Goal: Task Accomplishment & Management: Complete application form

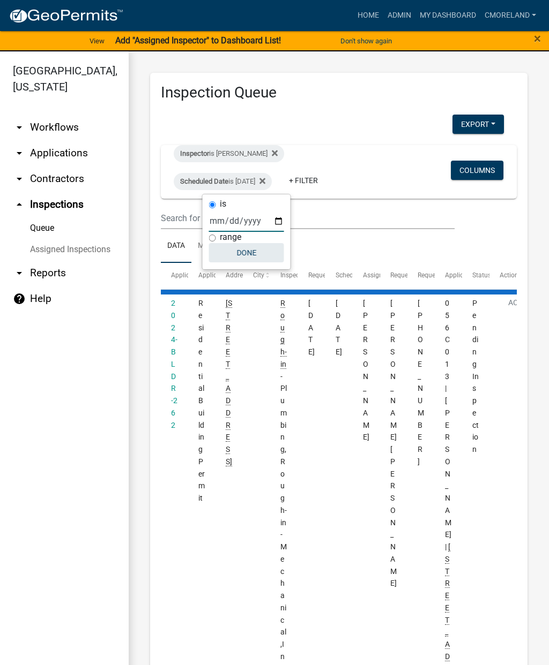
click at [245, 252] on button "Done" at bounding box center [246, 252] width 75 height 19
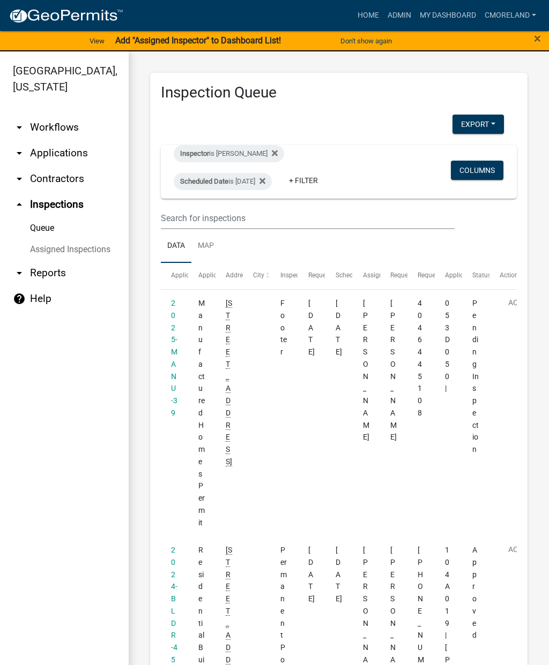
click at [171, 338] on link "2025-MANU-39" at bounding box center [174, 358] width 6 height 118
click at [174, 334] on link "2025-MANU-39" at bounding box center [174, 358] width 6 height 118
click at [167, 339] on datatable-body-cell "2025-MANU-39" at bounding box center [174, 413] width 27 height 247
click at [175, 348] on link "2025-MANU-39" at bounding box center [174, 358] width 6 height 118
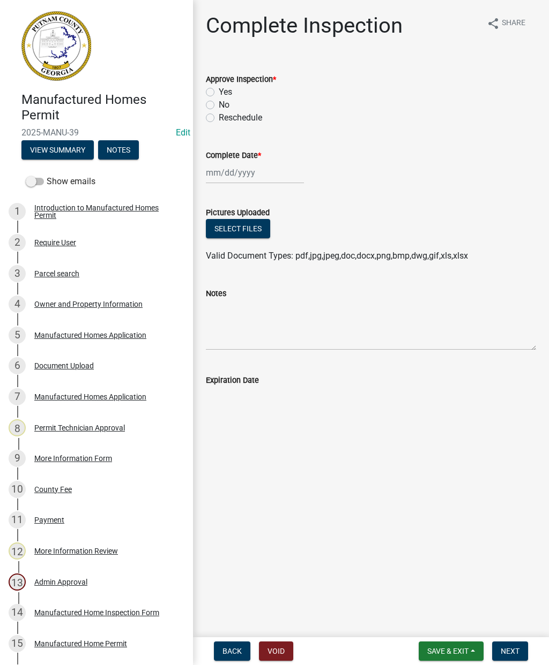
click at [219, 91] on label "Yes" at bounding box center [225, 92] width 13 height 13
click at [219, 91] on input "Yes" at bounding box center [222, 89] width 7 height 7
radio input "true"
click at [242, 174] on div at bounding box center [255, 173] width 98 height 22
select select "8"
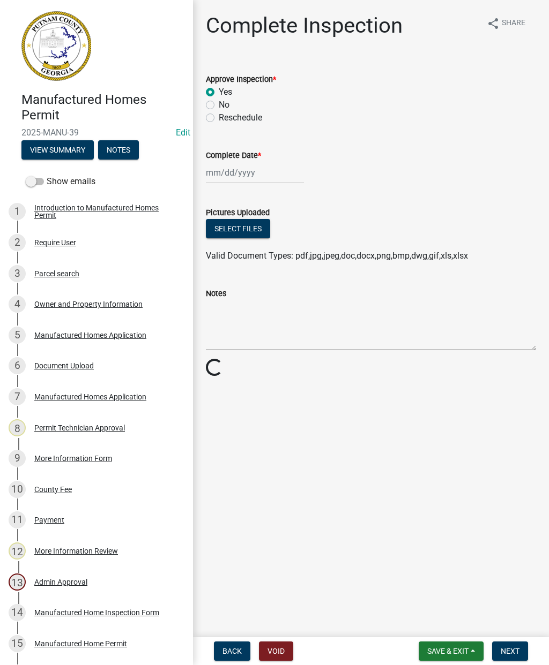
select select "2025"
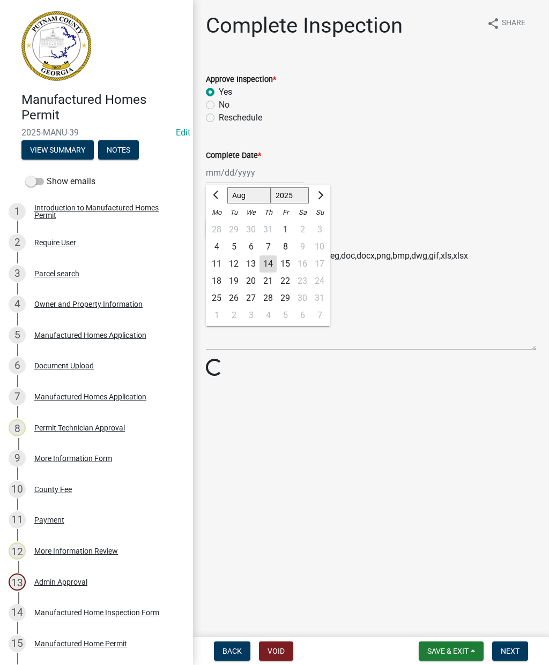
click at [250, 269] on div "13" at bounding box center [250, 264] width 17 height 17
type input "[DATE]"
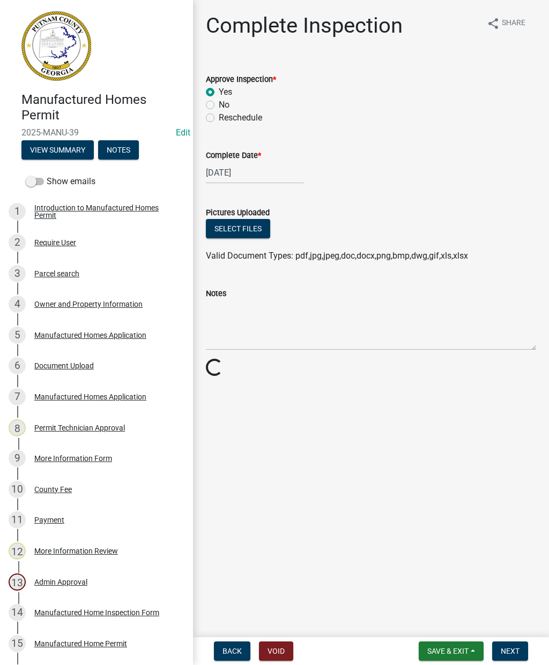
click at [513, 657] on button "Next" at bounding box center [510, 651] width 36 height 19
click at [508, 649] on span "Next" at bounding box center [509, 651] width 19 height 9
click at [399, 621] on main "Complete Inspection share Share Approve Inspection * Yes No Reschedule Complete…" at bounding box center [371, 316] width 356 height 633
click at [219, 93] on label "Yes" at bounding box center [225, 92] width 13 height 13
click at [219, 93] on input "Yes" at bounding box center [222, 89] width 7 height 7
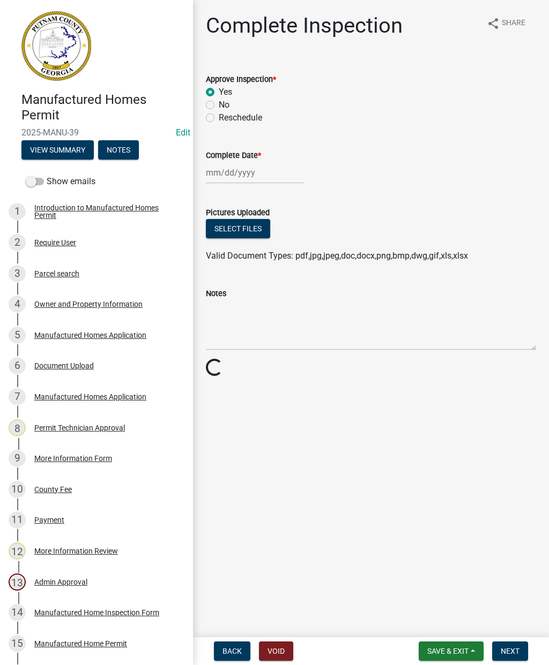
radio input "true"
click at [233, 173] on div at bounding box center [255, 173] width 98 height 22
select select "8"
select select "2025"
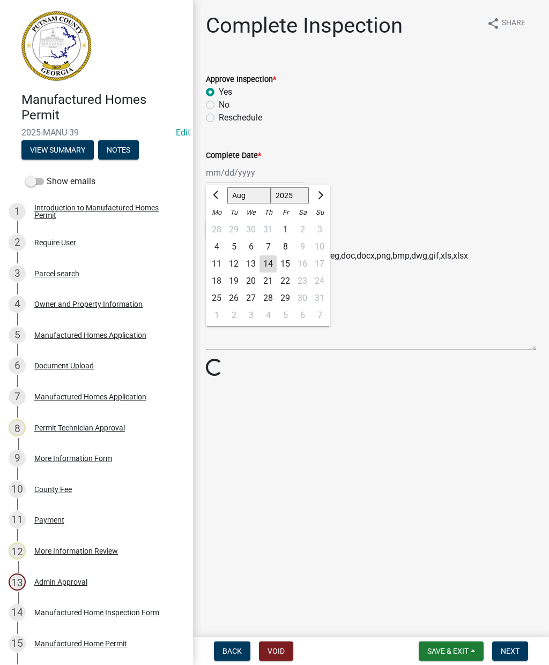
click at [250, 263] on div "13" at bounding box center [250, 264] width 17 height 17
type input "[DATE]"
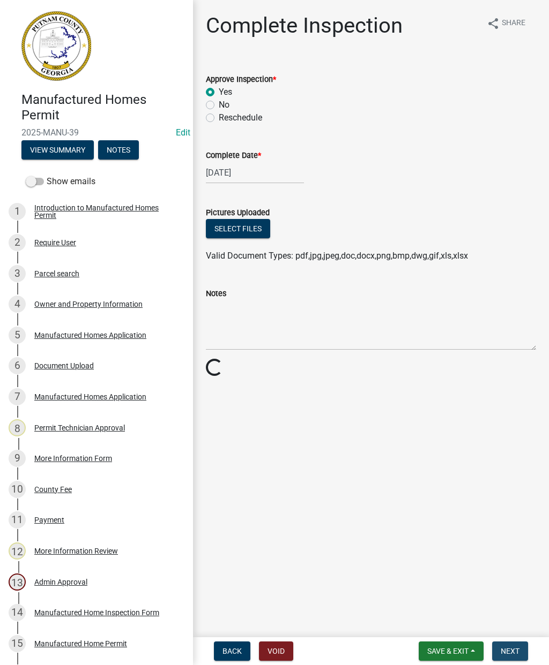
click at [517, 648] on span "Next" at bounding box center [509, 651] width 19 height 9
click at [508, 648] on span "Next" at bounding box center [509, 651] width 19 height 9
click at [519, 648] on button "Next" at bounding box center [510, 651] width 36 height 19
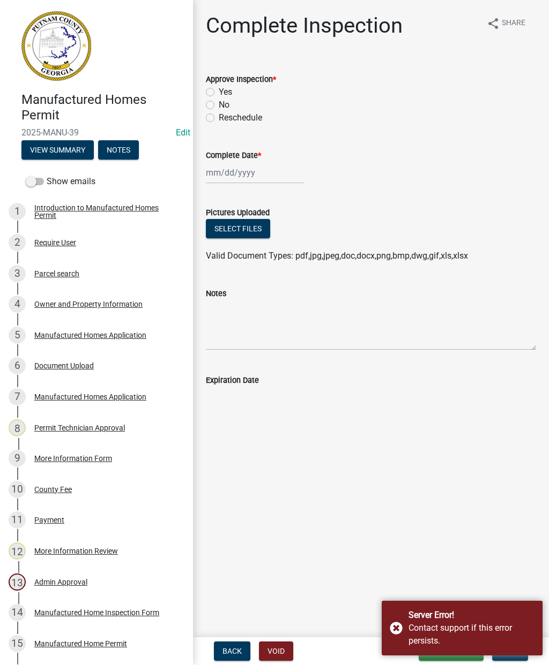
click at [394, 621] on div "Server Error! Contact support if this error persists." at bounding box center [461, 628] width 161 height 55
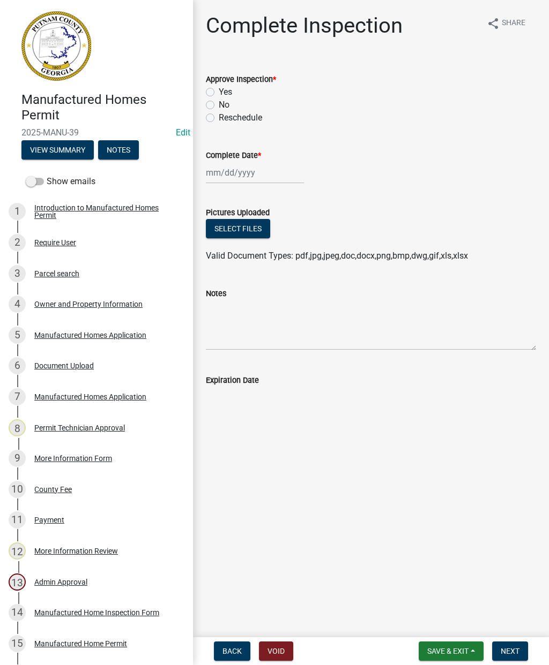
click at [219, 96] on label "Yes" at bounding box center [225, 92] width 13 height 13
click at [219, 93] on input "Yes" at bounding box center [222, 89] width 7 height 7
radio input "true"
click at [231, 164] on div at bounding box center [255, 173] width 98 height 22
select select "8"
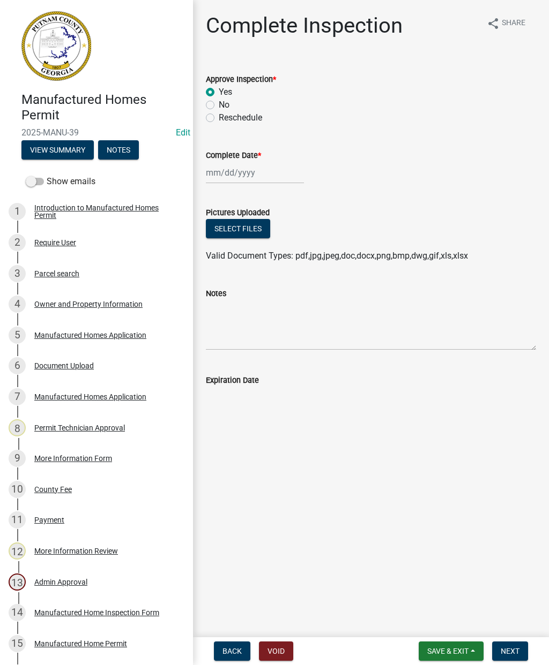
select select "2025"
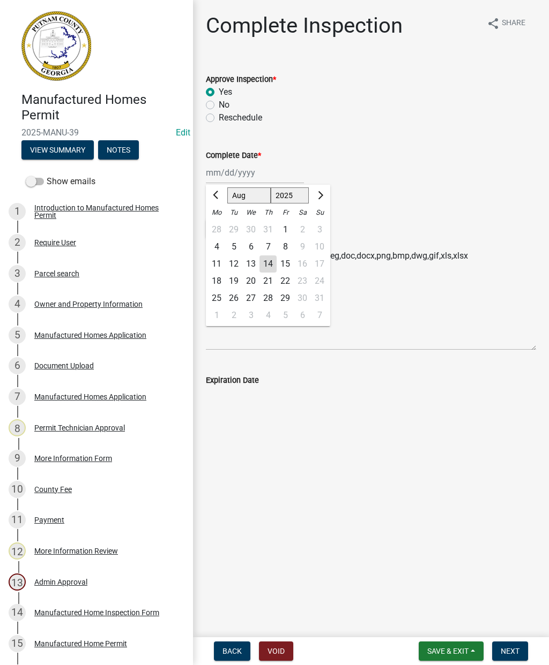
click at [251, 261] on div "13" at bounding box center [250, 264] width 17 height 17
type input "[DATE]"
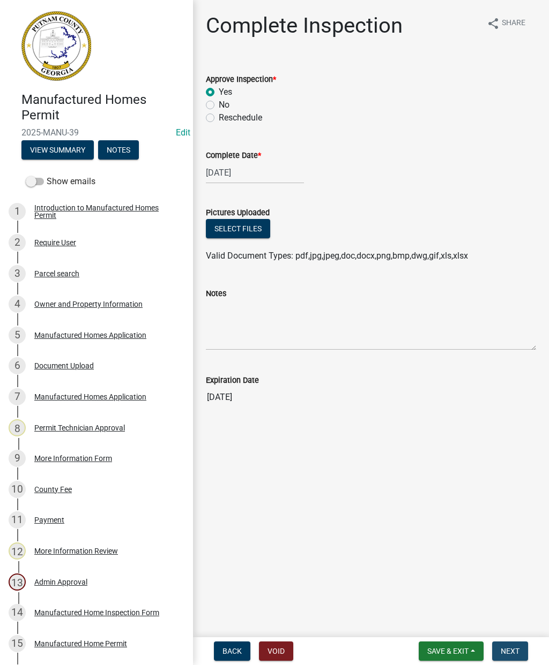
click at [525, 649] on button "Next" at bounding box center [510, 651] width 36 height 19
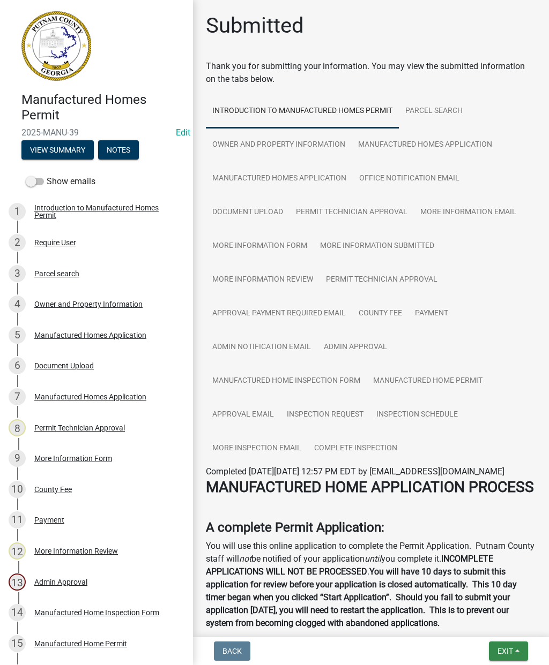
click at [507, 645] on button "Exit" at bounding box center [508, 651] width 39 height 19
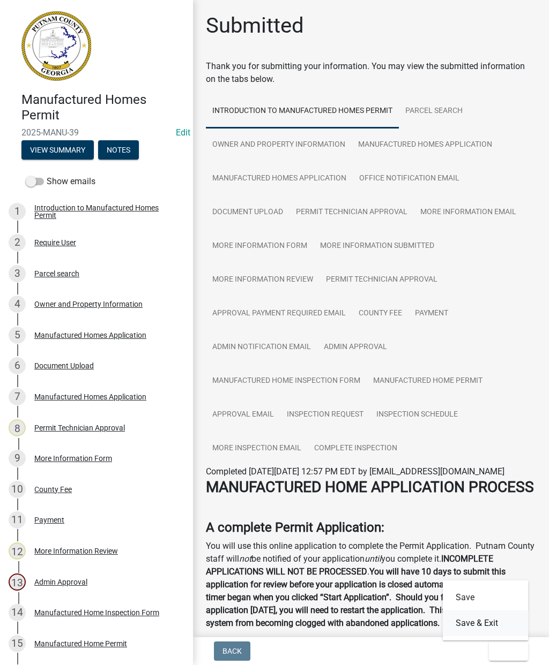
click at [485, 624] on button "Save & Exit" at bounding box center [486, 624] width 86 height 26
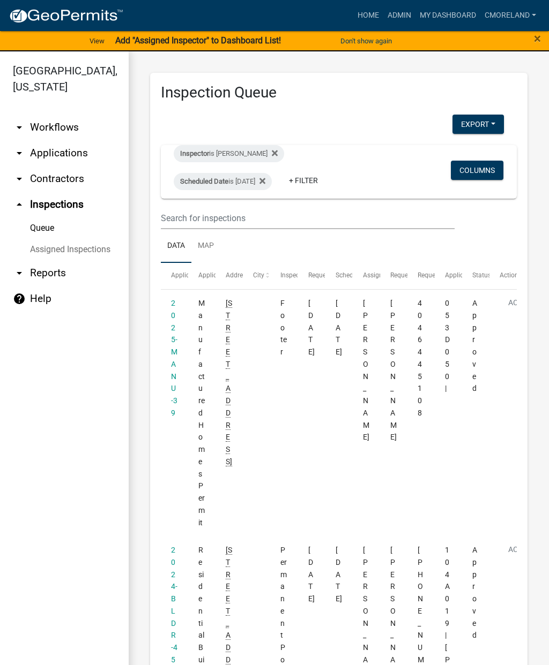
click at [265, 178] on icon at bounding box center [262, 181] width 6 height 6
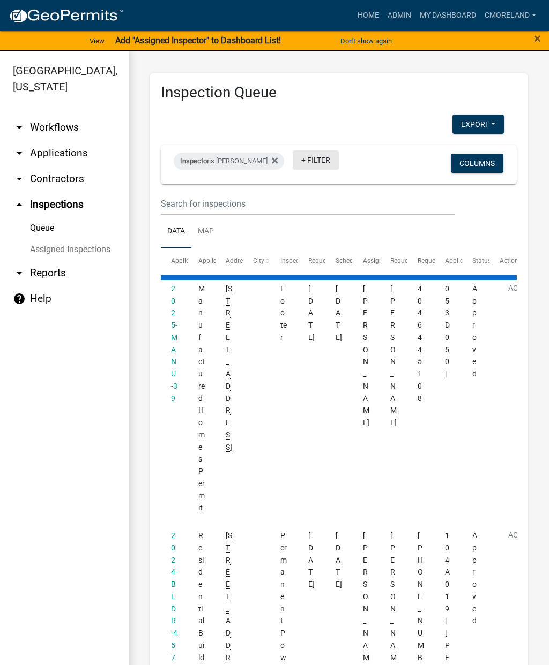
click at [332, 156] on link "+ Filter" at bounding box center [316, 160] width 46 height 19
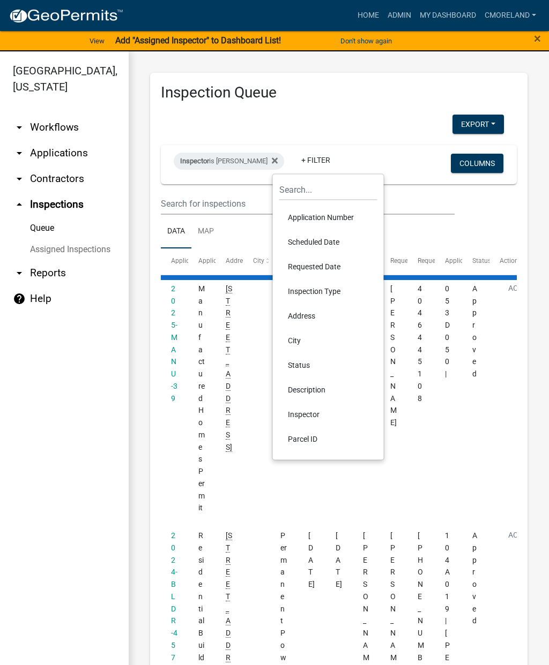
click at [315, 235] on li "Scheduled Date" at bounding box center [328, 242] width 98 height 25
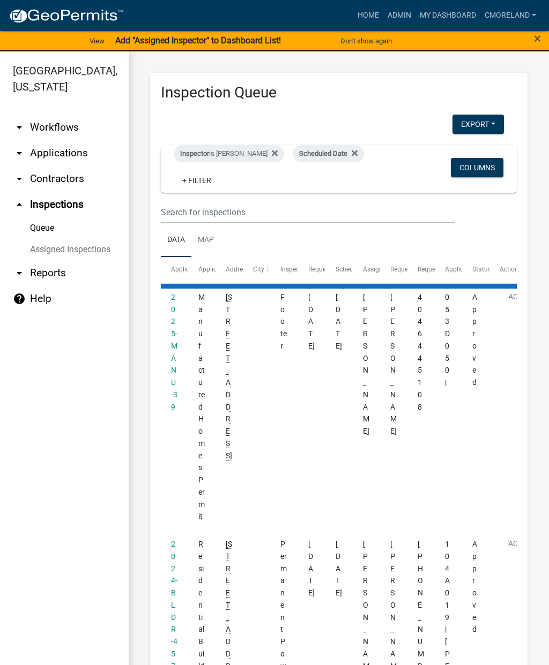
select select "2: 50"
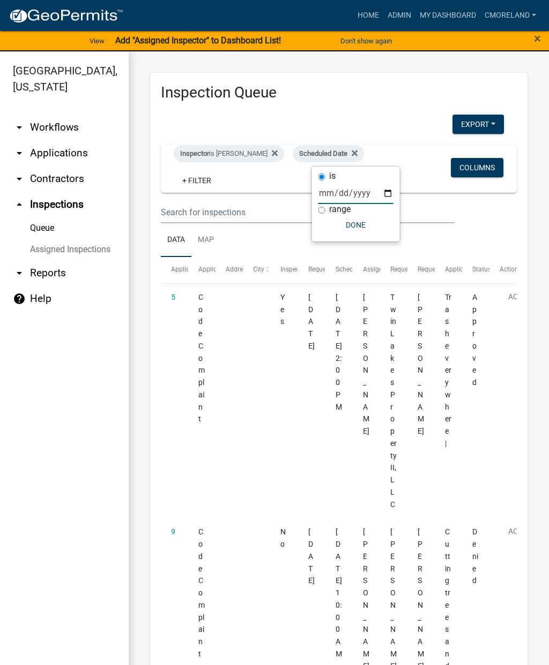
click at [345, 192] on input "date" at bounding box center [355, 193] width 75 height 22
type input "[DATE]"
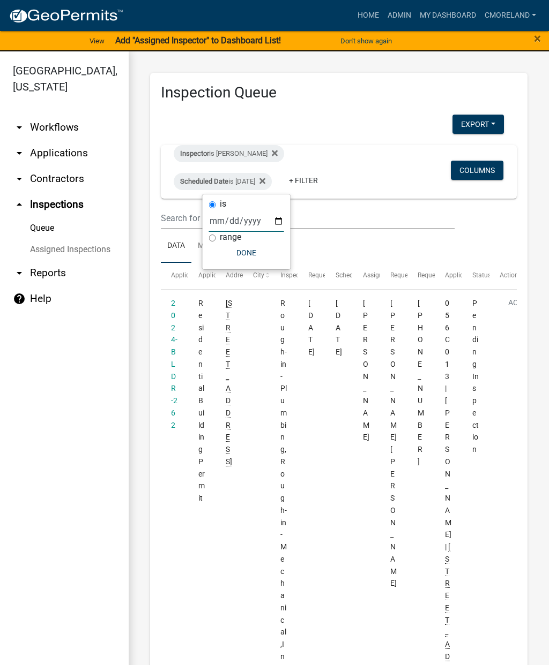
click at [238, 251] on button "Done" at bounding box center [246, 252] width 75 height 19
